Goal: Information Seeking & Learning: Find specific fact

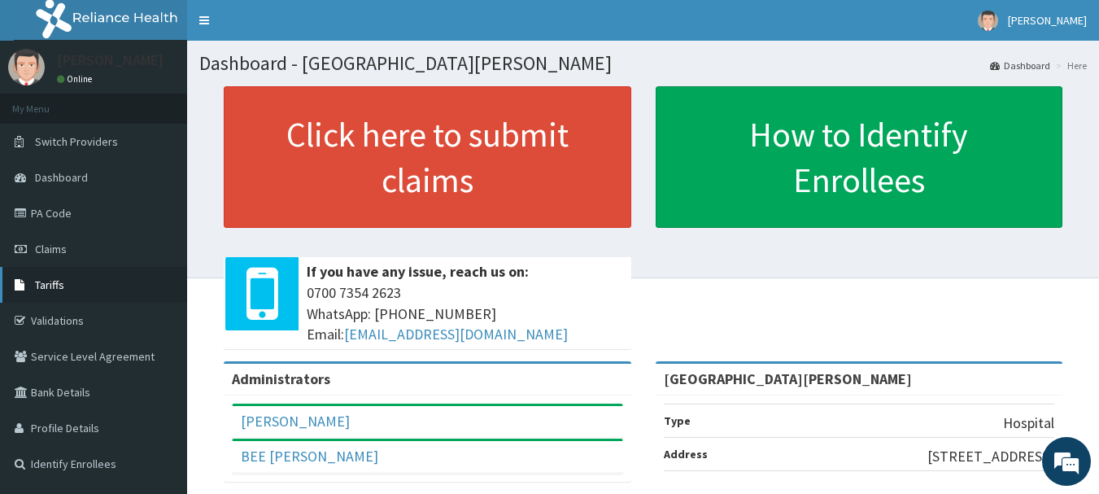
click at [50, 273] on link "Tariffs" at bounding box center [93, 285] width 187 height 36
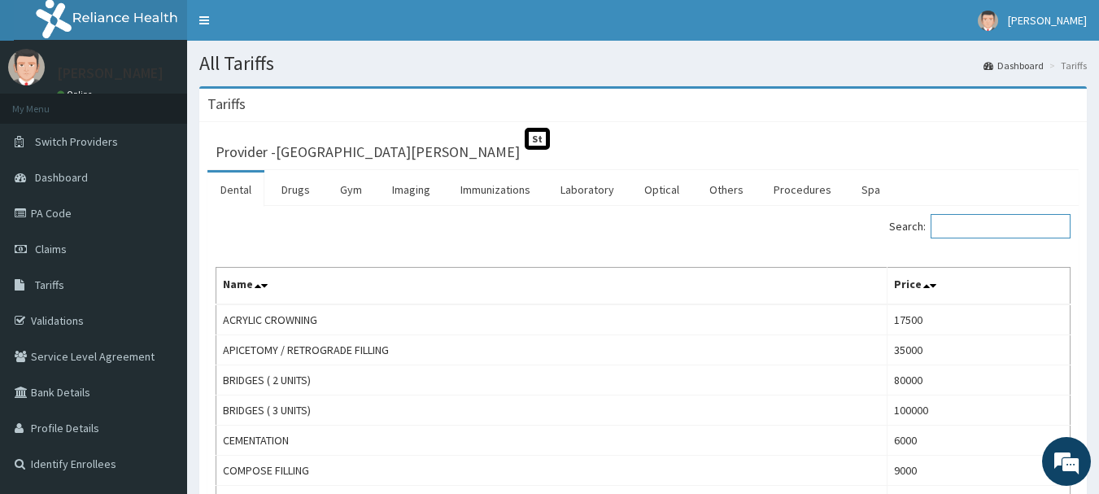
click at [1007, 233] on input "Search:" at bounding box center [1001, 226] width 140 height 24
click at [294, 191] on link "Drugs" at bounding box center [295, 189] width 54 height 34
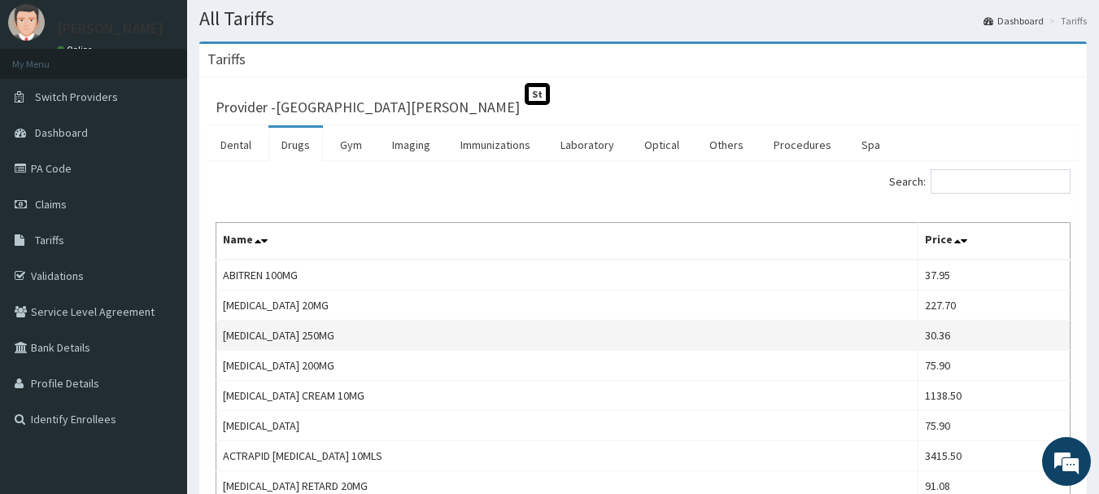
scroll to position [81, 0]
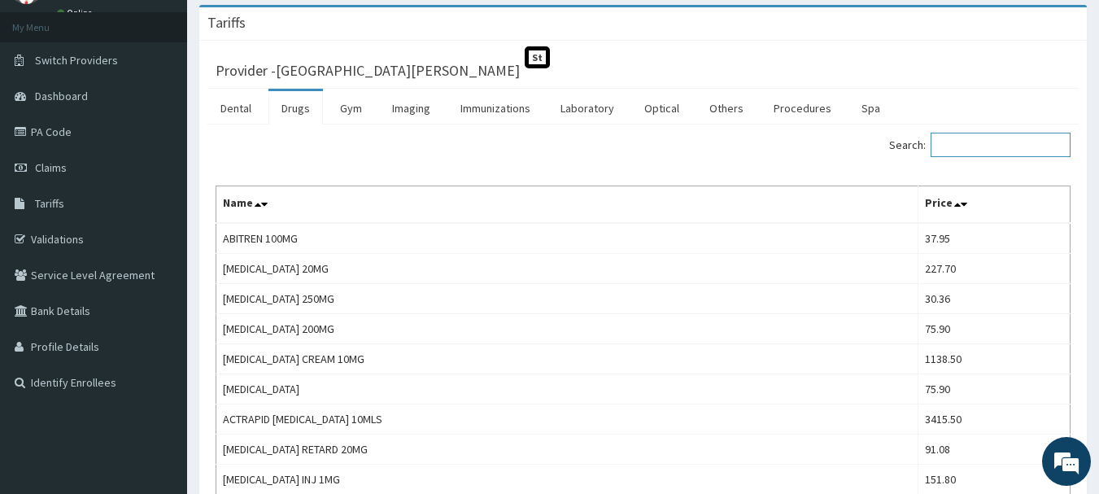
click at [953, 137] on input "Search:" at bounding box center [1001, 145] width 140 height 24
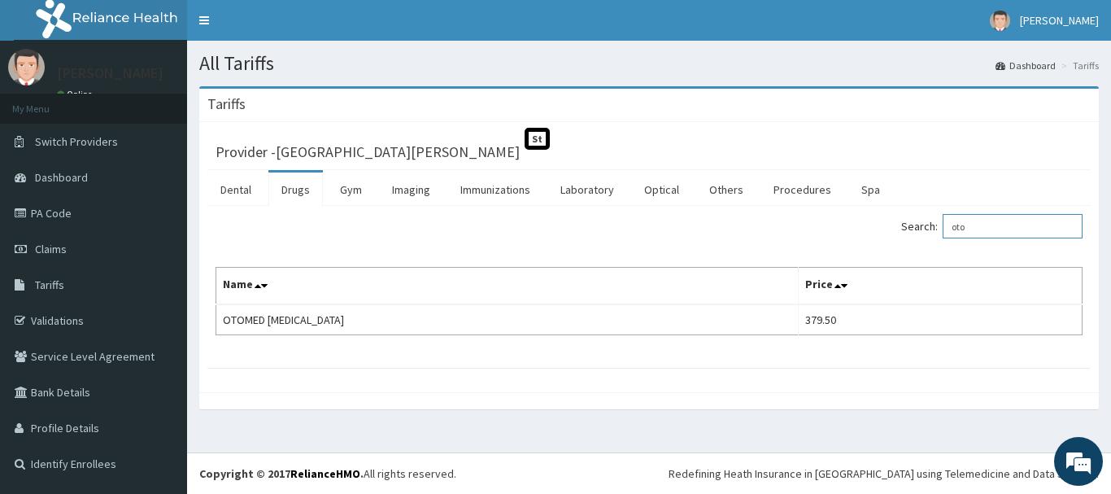
drag, startPoint x: 986, startPoint y: 225, endPoint x: 720, endPoint y: 227, distance: 266.0
click at [720, 227] on div "Search: oto" at bounding box center [871, 228] width 421 height 28
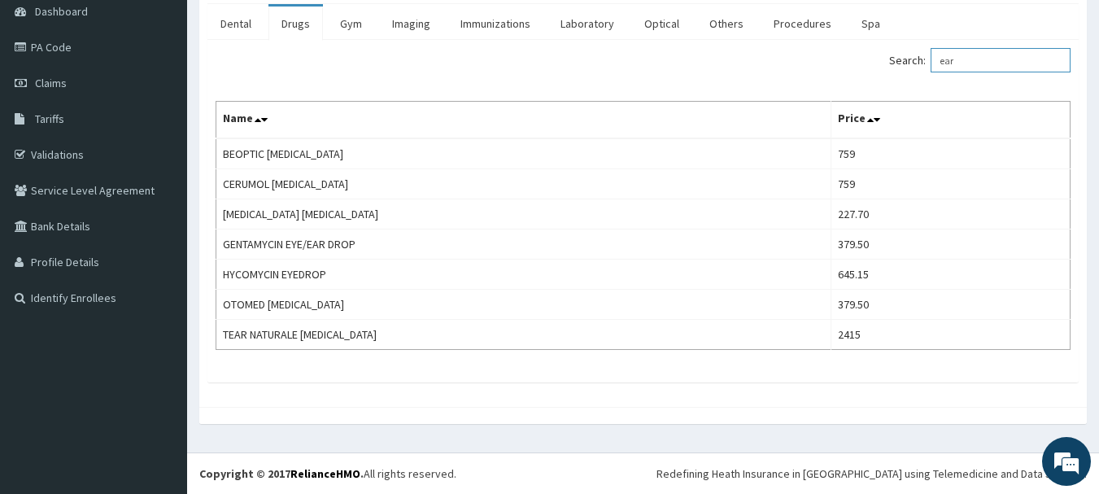
scroll to position [166, 0]
type input "ear"
click at [809, 24] on link "Procedures" at bounding box center [803, 24] width 84 height 34
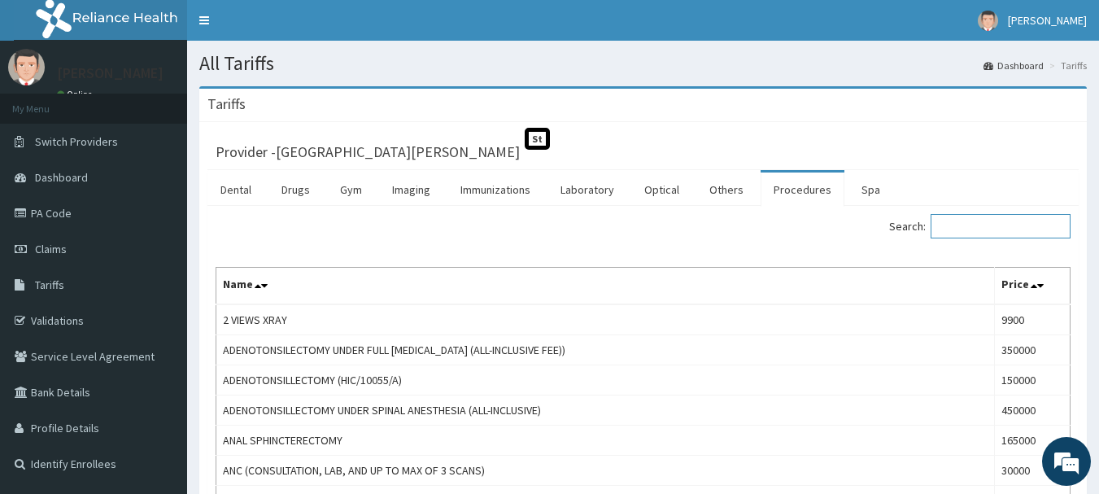
click at [987, 227] on input "Search:" at bounding box center [1001, 226] width 140 height 24
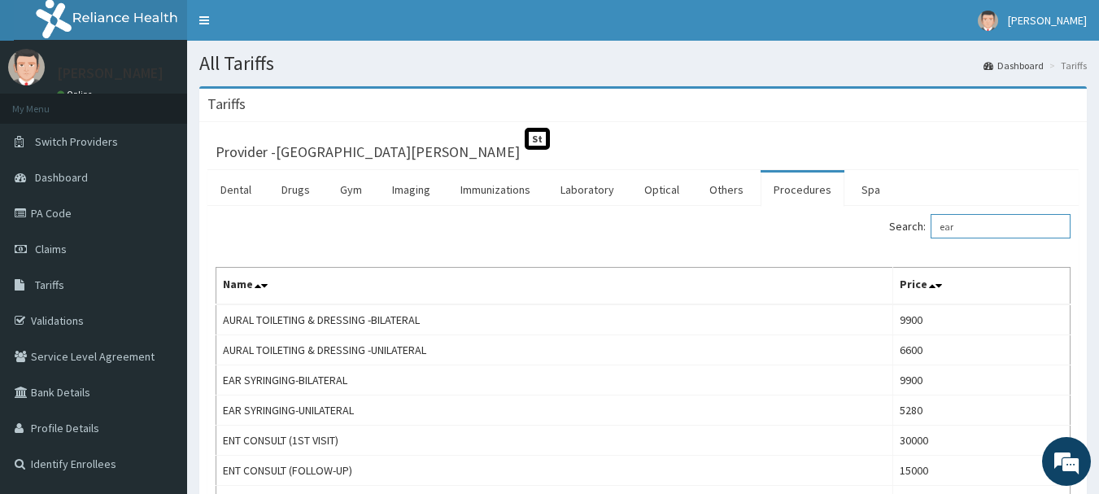
drag, startPoint x: 987, startPoint y: 231, endPoint x: 764, endPoint y: 201, distance: 225.7
click at [765, 201] on div "Dental Drugs Gym Imaging Immunizations Laboratory Optical Others Procedures Spa…" at bounding box center [642, 464] width 871 height 589
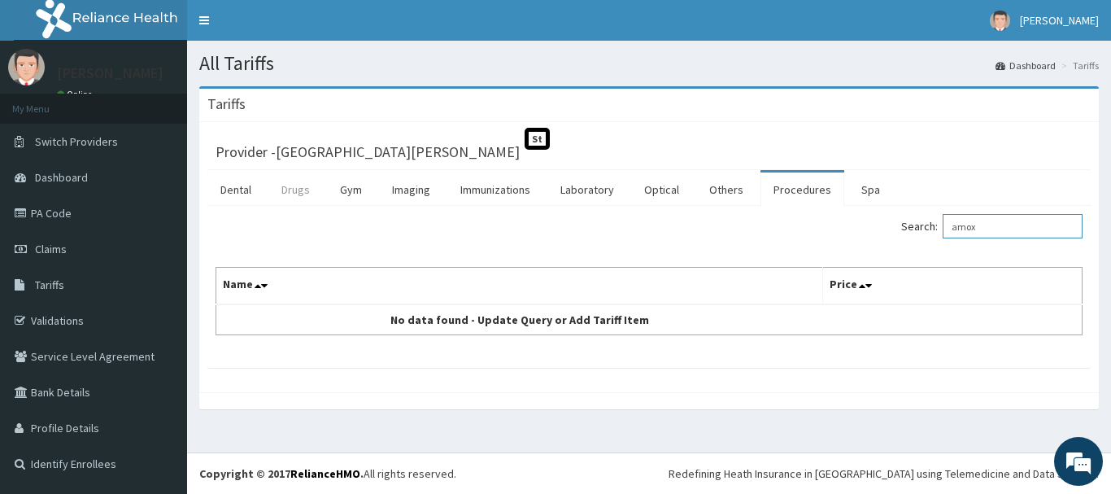
type input "amox"
click at [300, 194] on link "Drugs" at bounding box center [295, 189] width 54 height 34
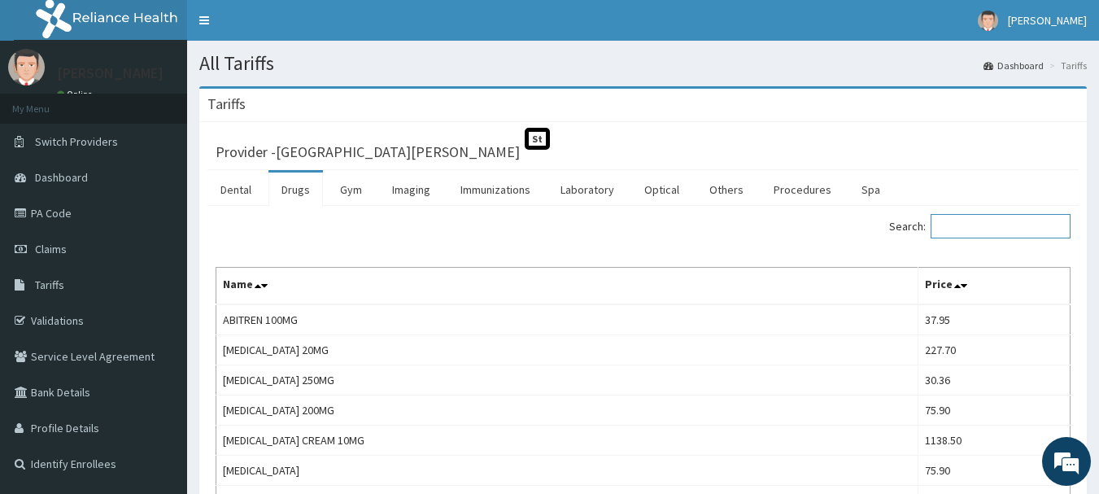
click at [997, 231] on input "Search:" at bounding box center [1001, 226] width 140 height 24
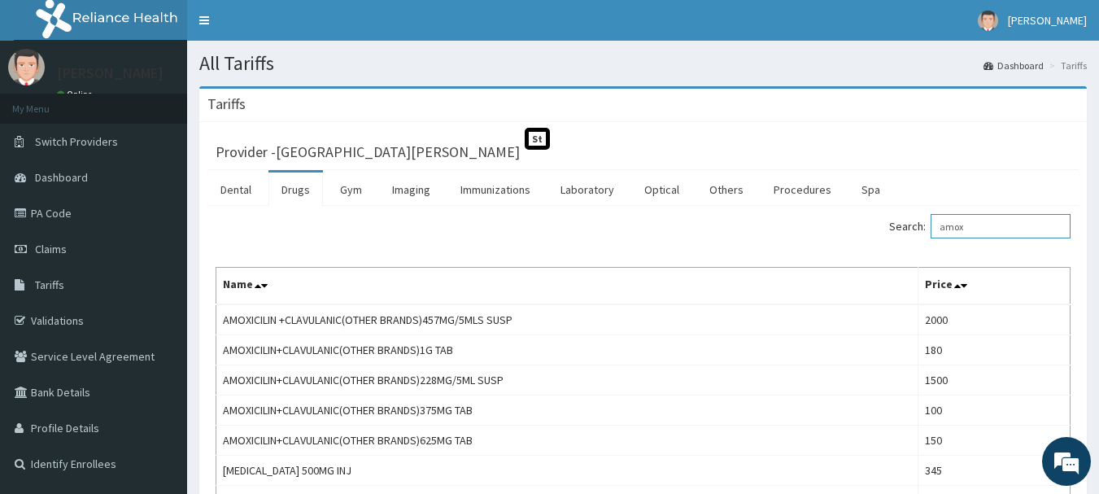
type input "amox"
click at [28, 214] on icon at bounding box center [23, 212] width 16 height 11
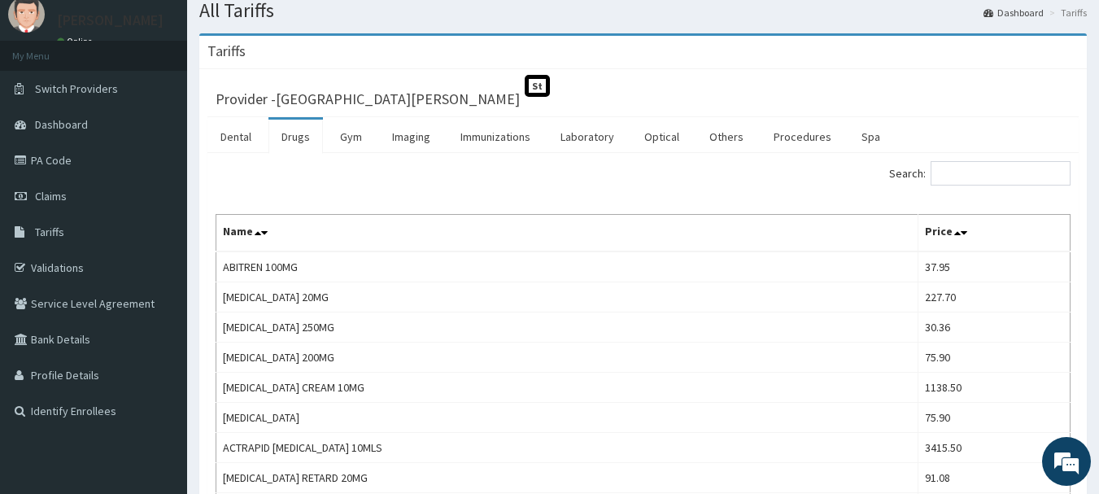
scroll to position [81, 0]
